Goal: Check status: Check status

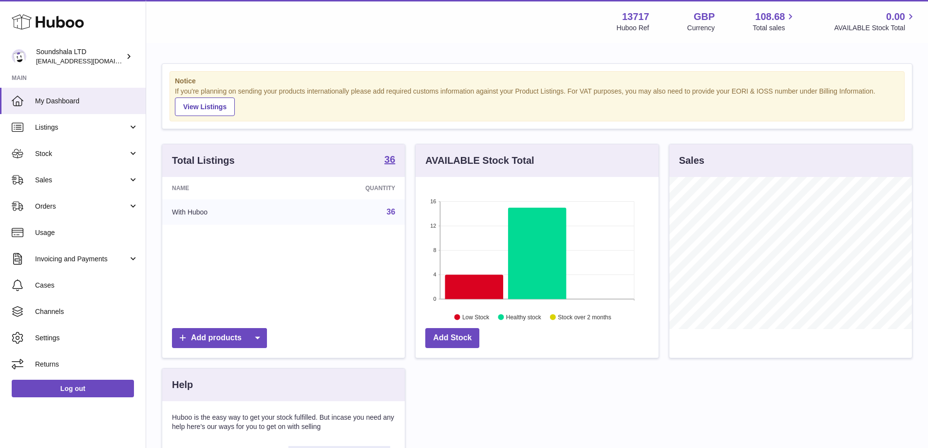
scroll to position [152, 243]
click at [48, 154] on span "Stock" at bounding box center [81, 153] width 93 height 9
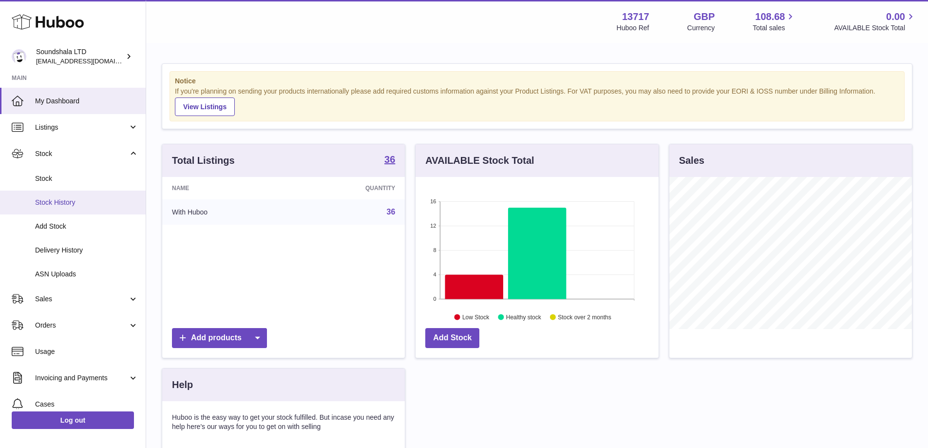
click at [49, 203] on span "Stock History" at bounding box center [86, 202] width 103 height 9
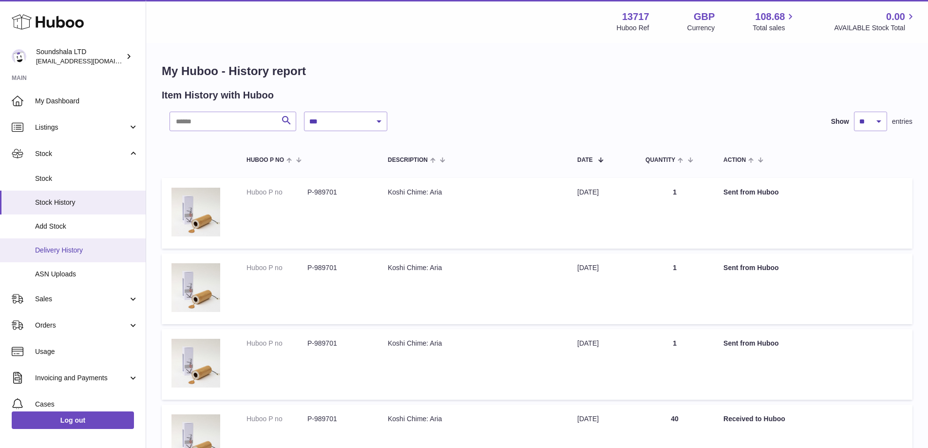
click at [61, 246] on span "Delivery History" at bounding box center [86, 249] width 103 height 9
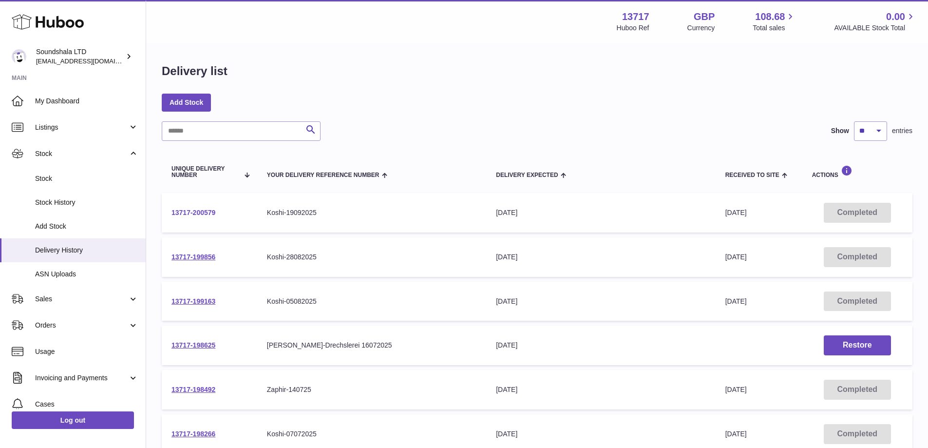
click at [183, 210] on link "13717-200579" at bounding box center [193, 212] width 44 height 8
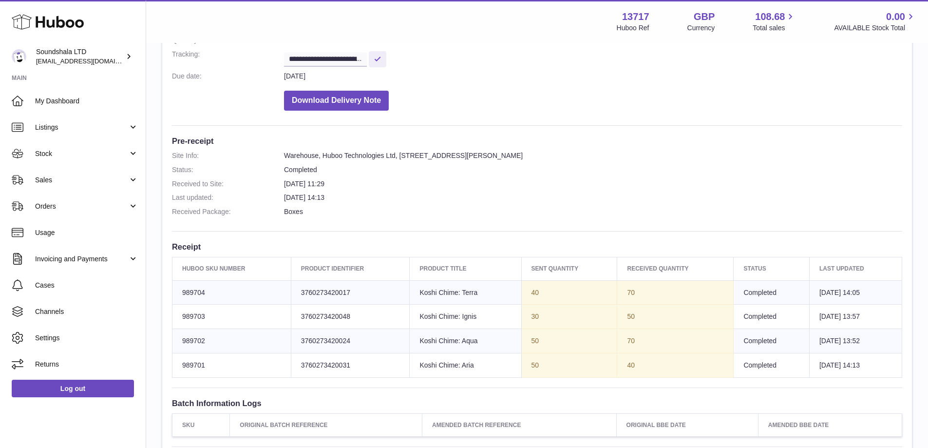
scroll to position [175, 0]
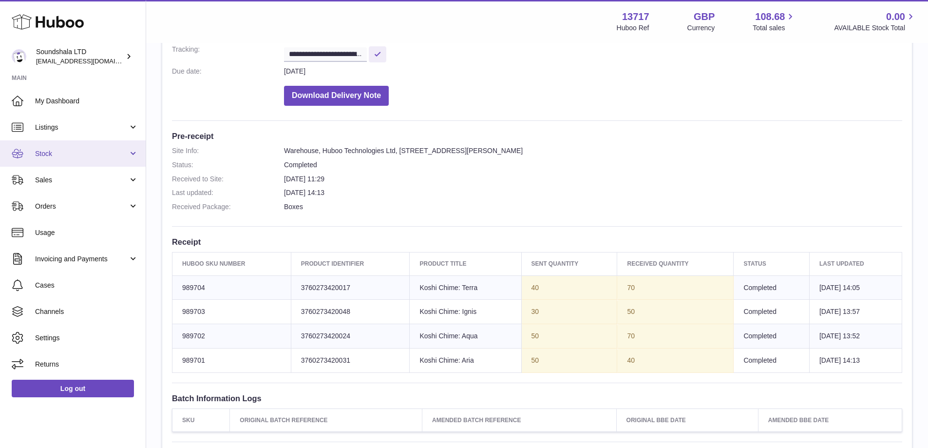
click at [55, 151] on span "Stock" at bounding box center [81, 153] width 93 height 9
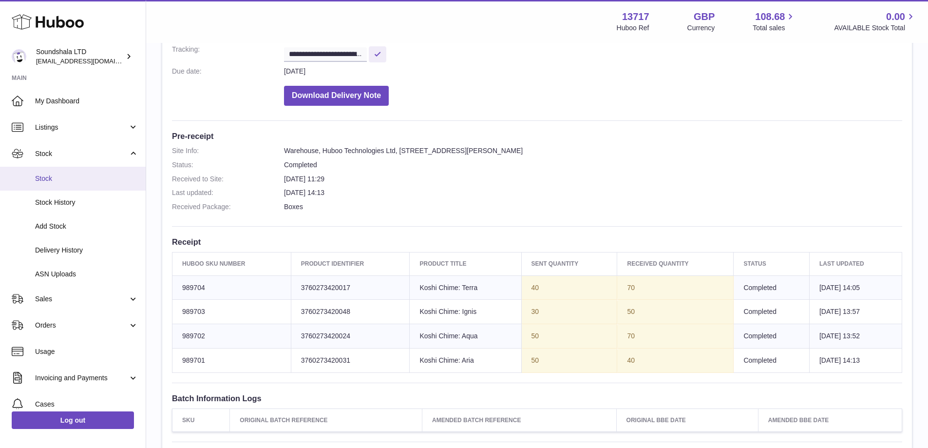
click at [58, 179] on span "Stock" at bounding box center [86, 178] width 103 height 9
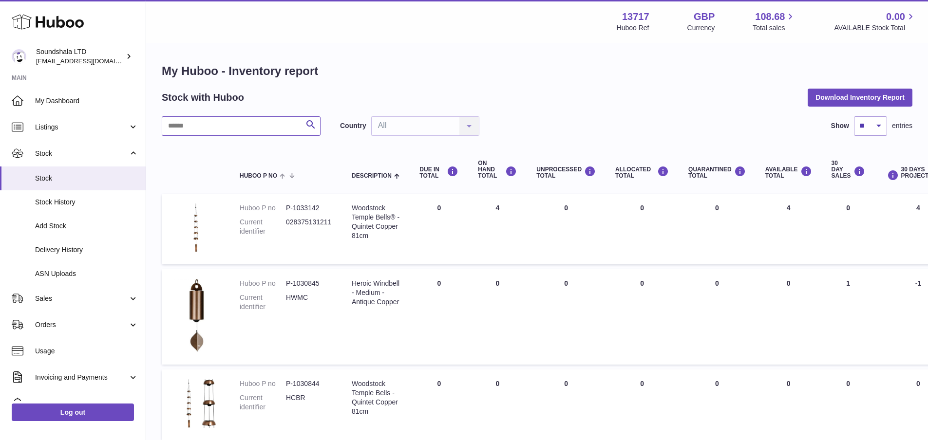
click at [242, 132] on input "text" at bounding box center [241, 125] width 159 height 19
type input "*****"
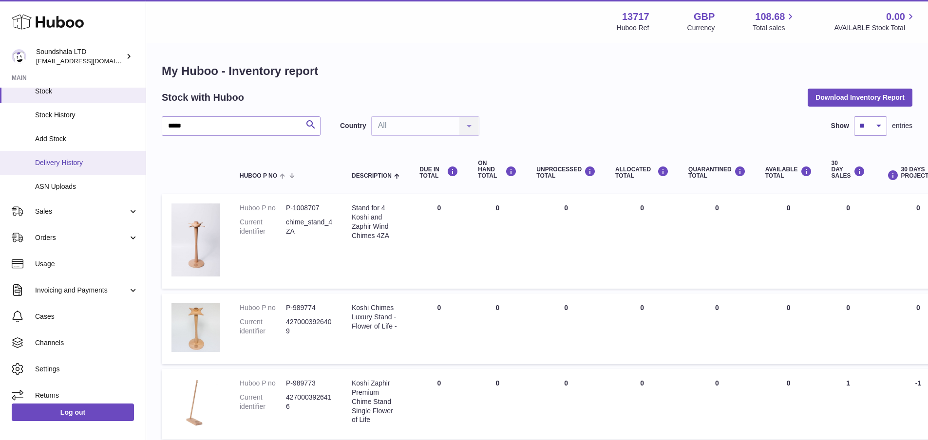
click at [103, 164] on span "Delivery History" at bounding box center [86, 162] width 103 height 9
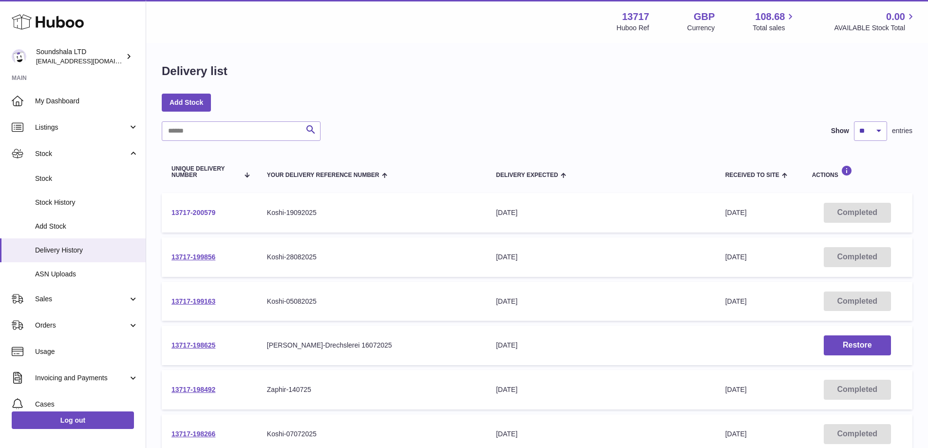
click at [196, 211] on link "13717-200579" at bounding box center [193, 212] width 44 height 8
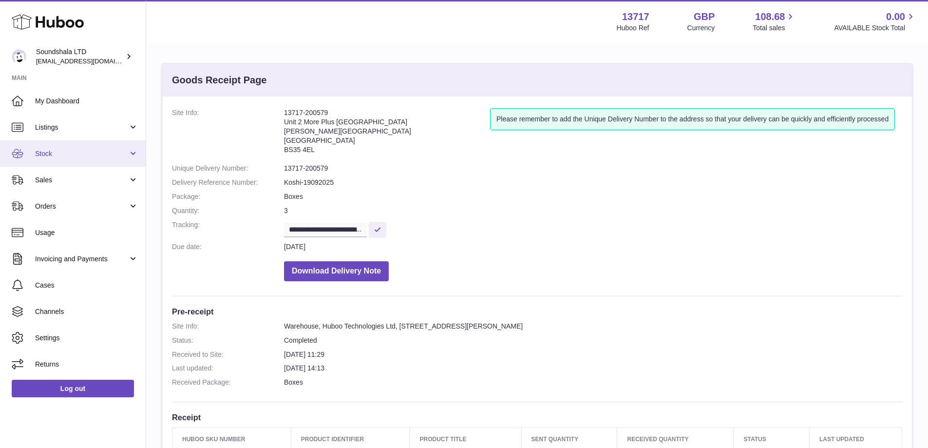
click at [43, 155] on span "Stock" at bounding box center [81, 153] width 93 height 9
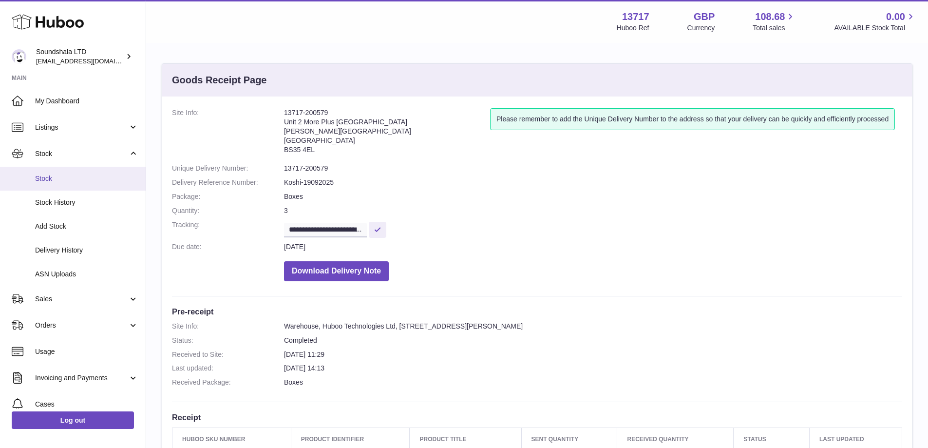
click at [45, 176] on span "Stock" at bounding box center [86, 178] width 103 height 9
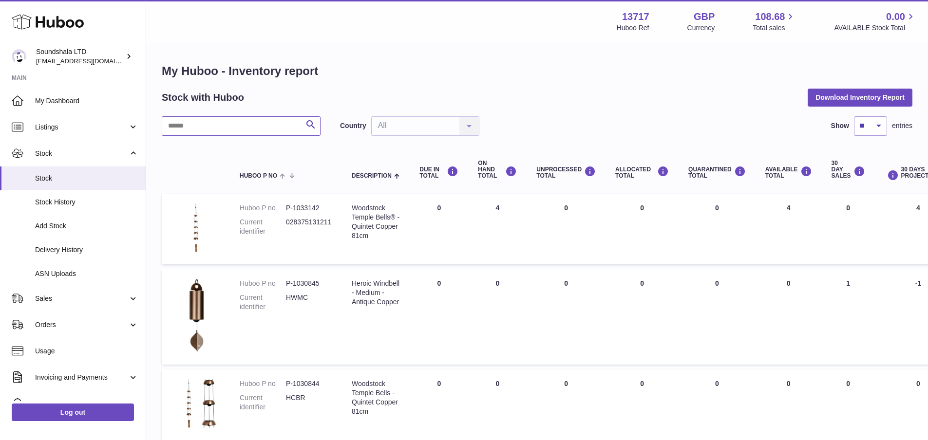
click at [272, 125] on input "text" at bounding box center [241, 125] width 159 height 19
type input "*****"
